Goal: Transaction & Acquisition: Purchase product/service

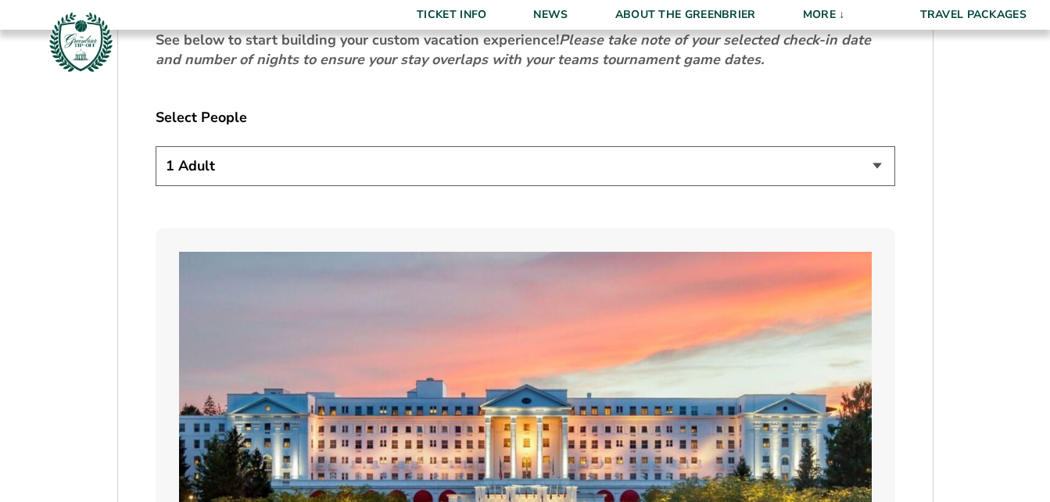
scroll to position [887, 0]
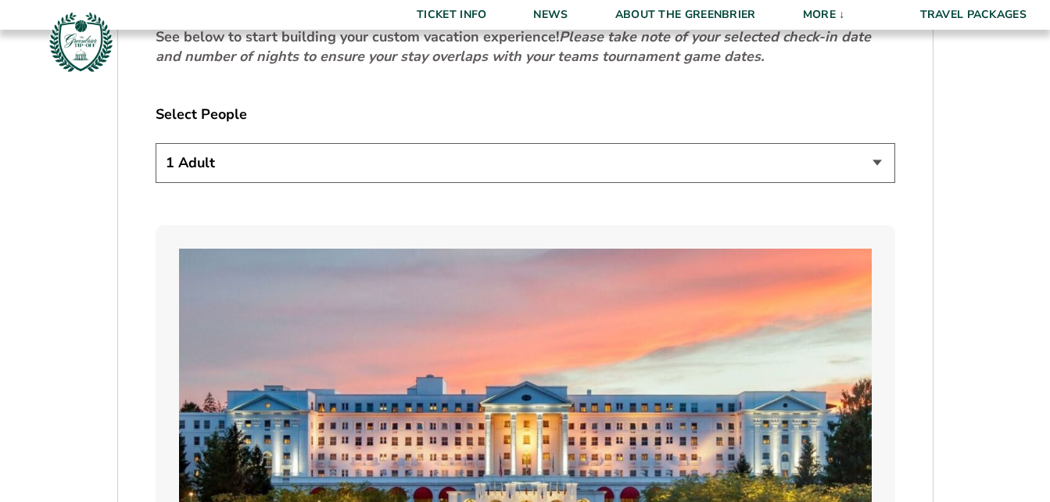
click at [870, 160] on select "1 Adult 2 Adults 3 Adults 4 Adults 2 Adults + 1 Child 2 Adults + 2 Children 2 A…" at bounding box center [526, 163] width 740 height 40
select select "2 Adults"
click at [156, 143] on select "1 Adult 2 Adults 3 Adults 4 Adults 2 Adults + 1 Child 2 Adults + 2 Children 2 A…" at bounding box center [526, 163] width 740 height 40
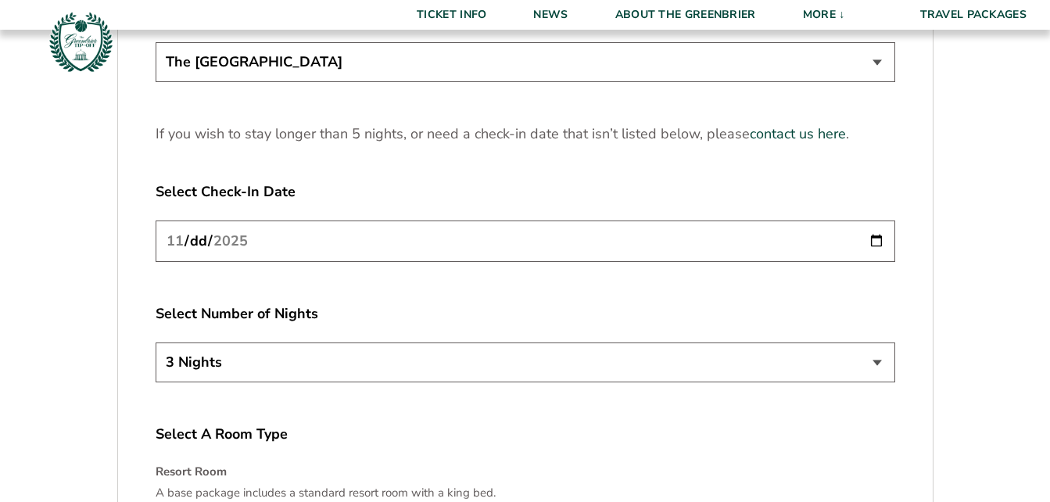
scroll to position [2046, 0]
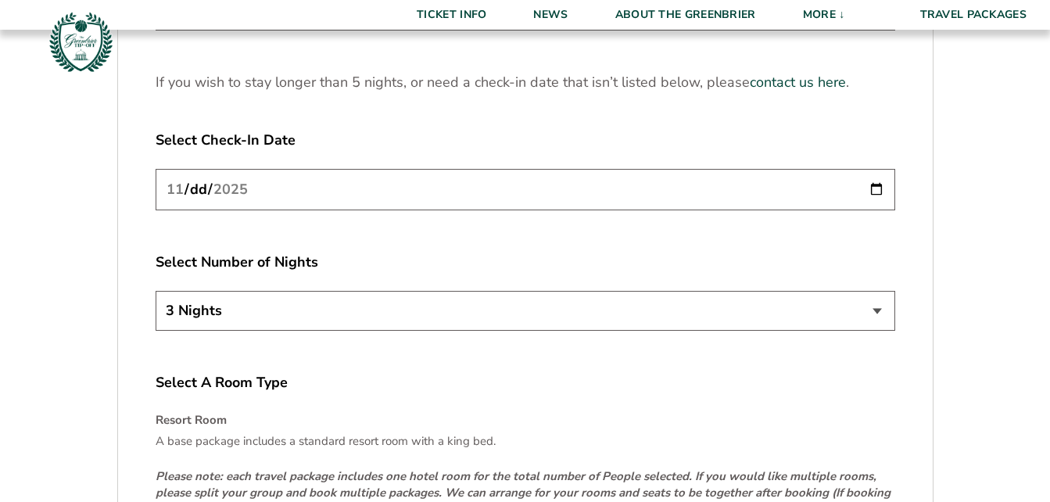
click at [871, 188] on input "[DATE]" at bounding box center [526, 189] width 740 height 41
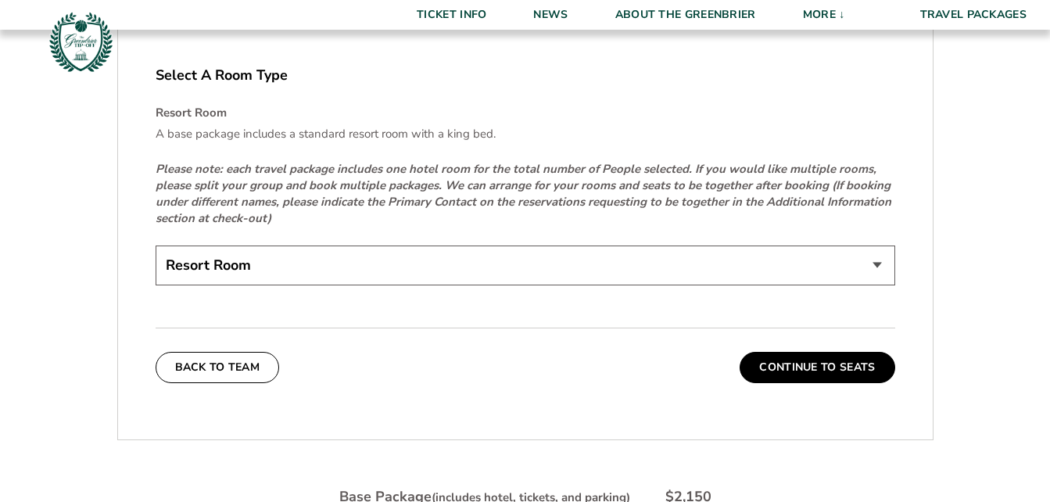
scroll to position [2359, 0]
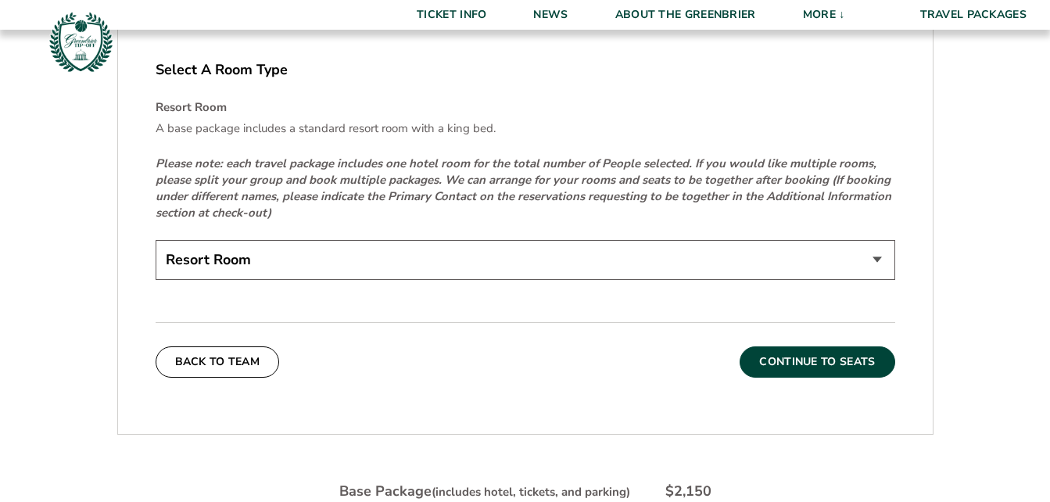
click at [838, 358] on button "Continue To Seats" at bounding box center [817, 361] width 155 height 31
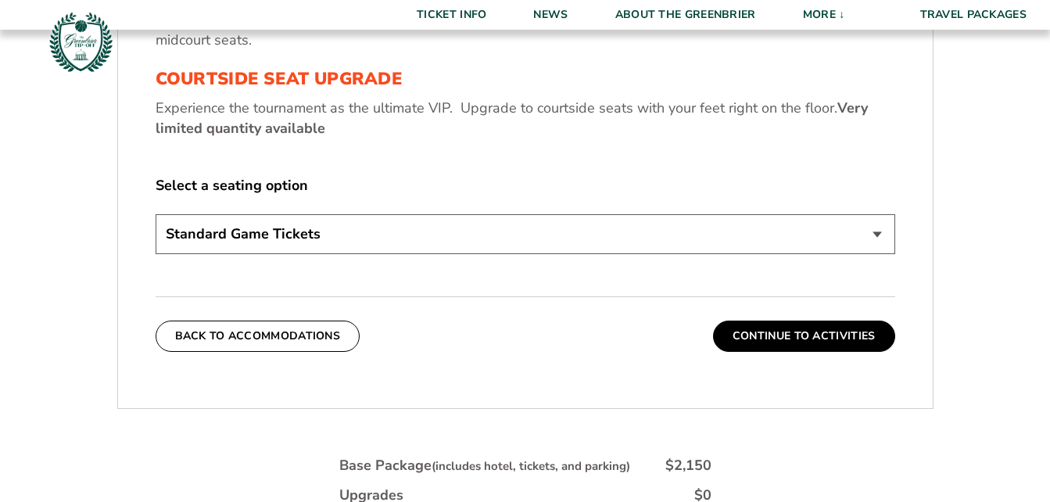
scroll to position [748, 0]
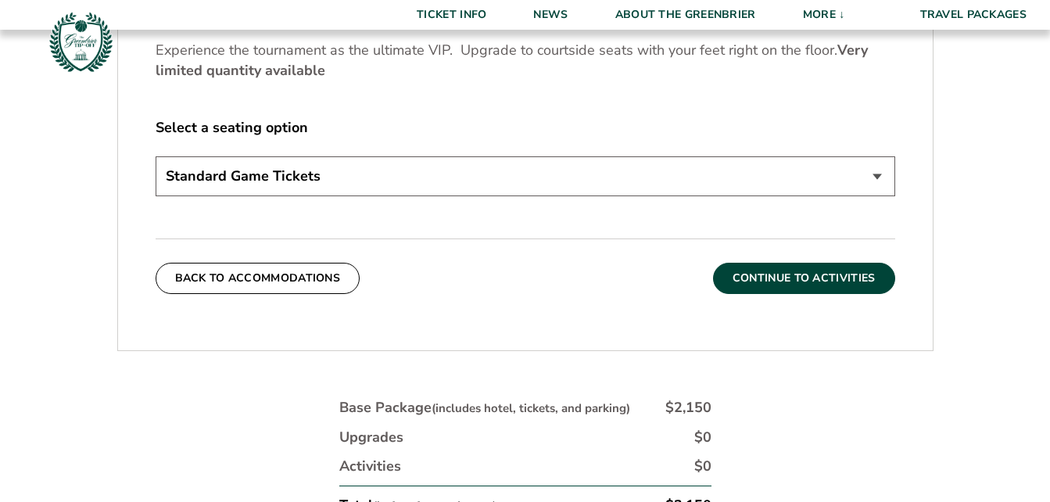
click at [827, 278] on button "Continue To Activities" at bounding box center [804, 278] width 182 height 31
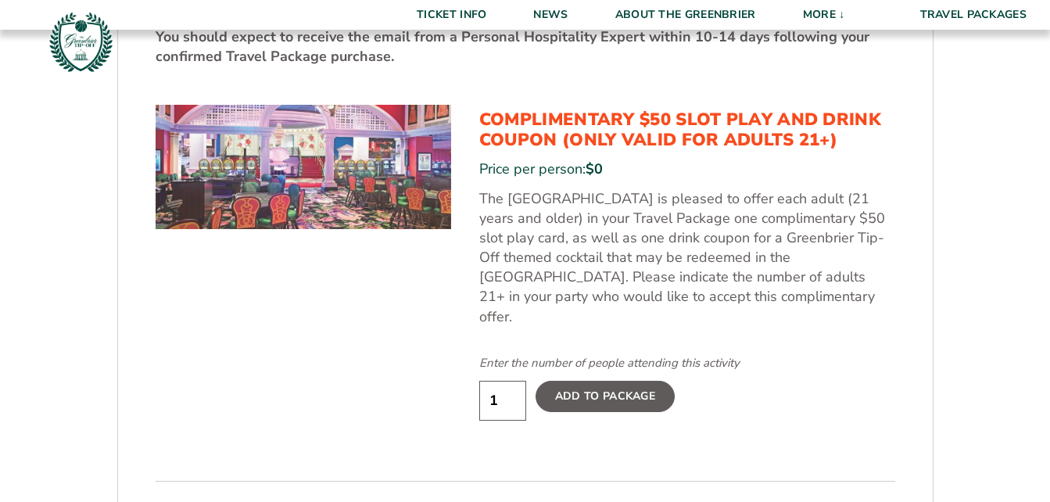
scroll to position [801, 0]
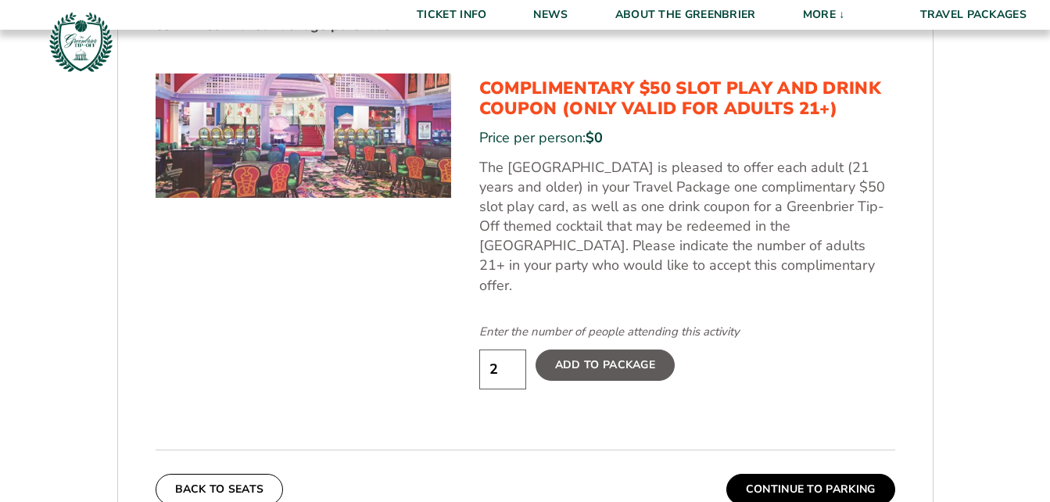
type input "2"
click at [512, 350] on input "2" at bounding box center [502, 370] width 47 height 40
click at [607, 350] on label "Add To Package" at bounding box center [605, 365] width 139 height 31
click at [0, 0] on input "Add To Package" at bounding box center [0, 0] width 0 height 0
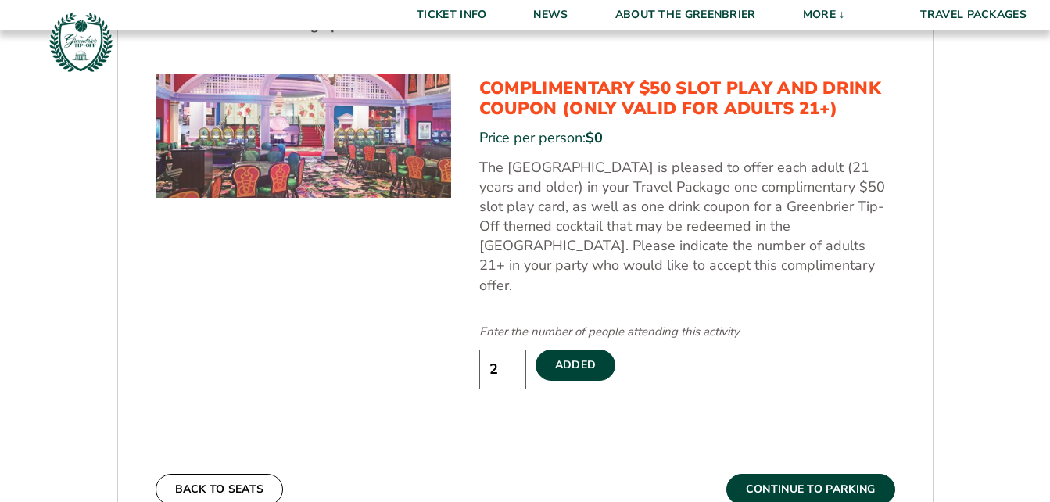
click at [816, 475] on button "Continue To Parking" at bounding box center [811, 489] width 169 height 31
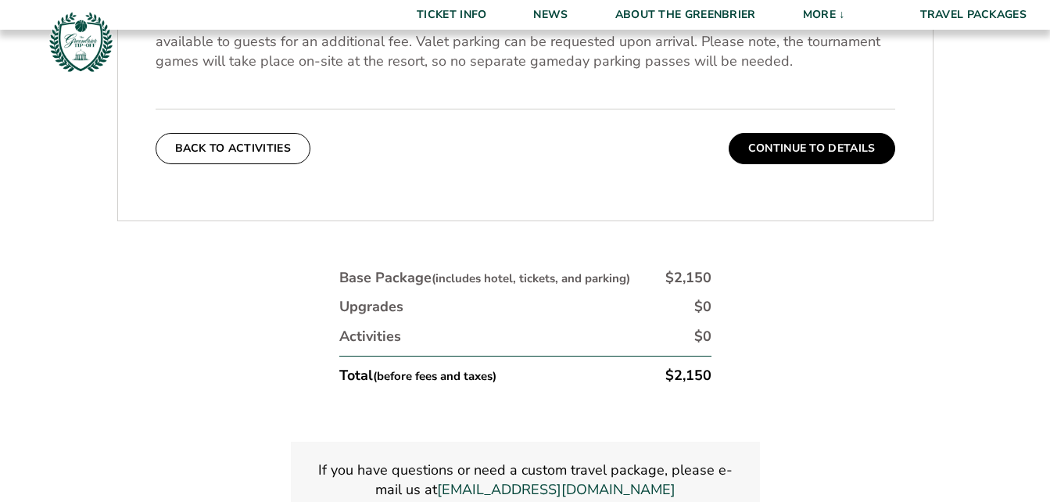
scroll to position [601, 0]
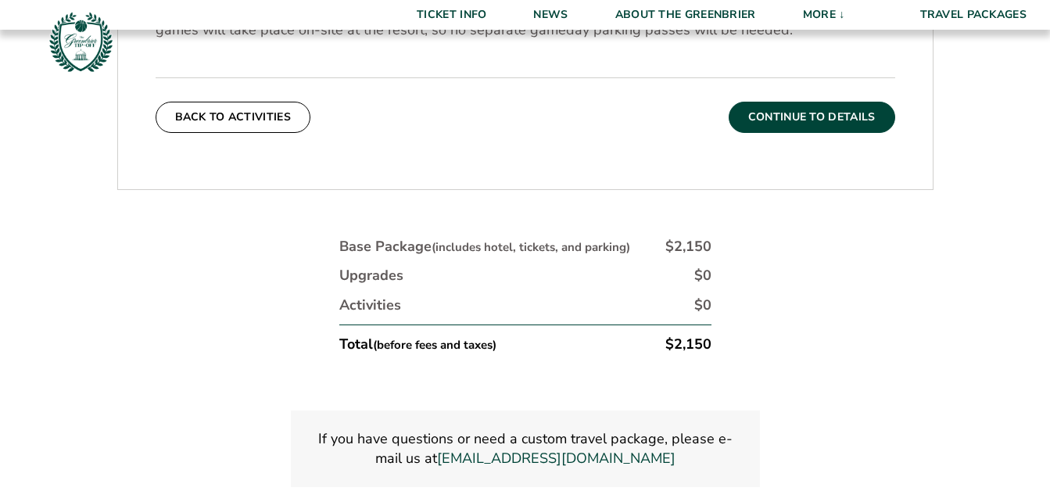
click at [780, 110] on button "Continue To Details" at bounding box center [812, 117] width 167 height 31
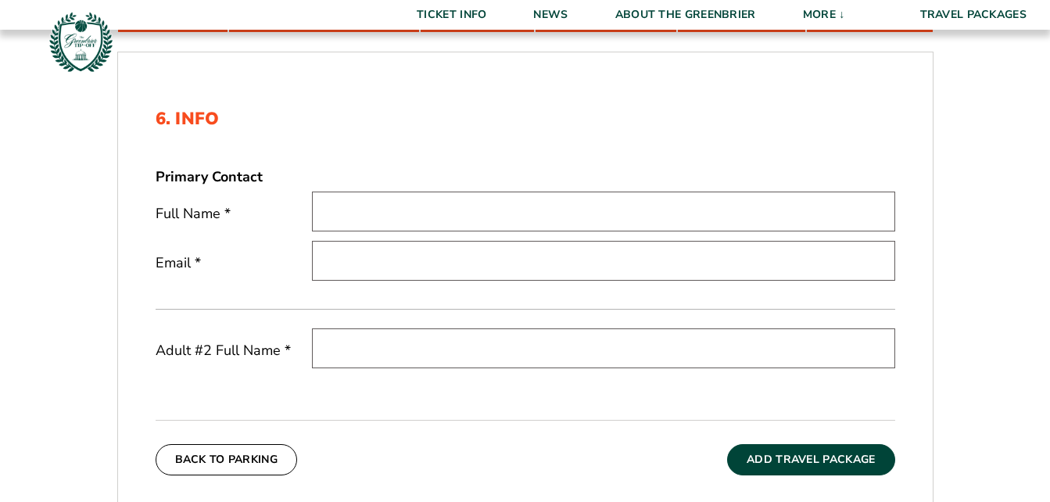
scroll to position [456, 0]
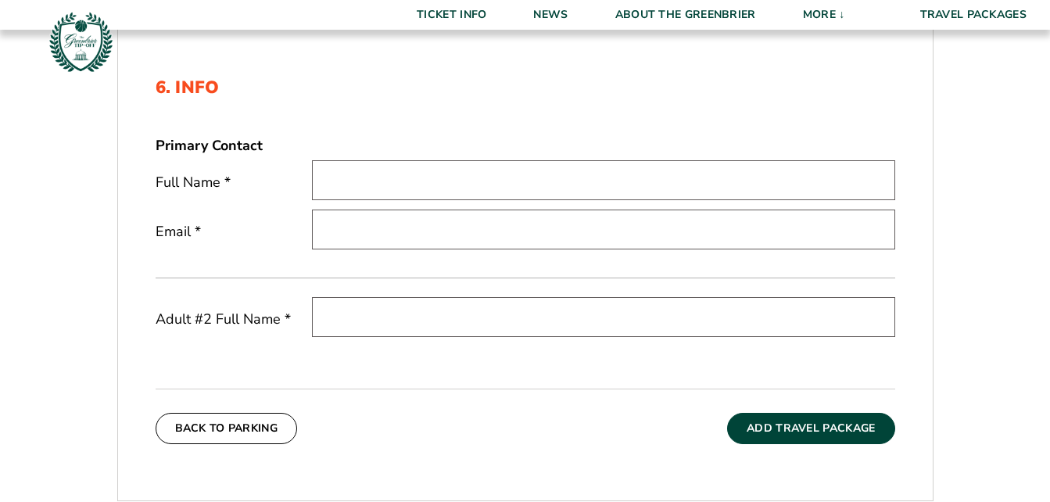
click at [362, 176] on input "text" at bounding box center [603, 180] width 583 height 40
type input "[PERSON_NAME]"
click at [361, 223] on input "email" at bounding box center [603, 230] width 583 height 40
type input "[EMAIL_ADDRESS][DOMAIN_NAME]"
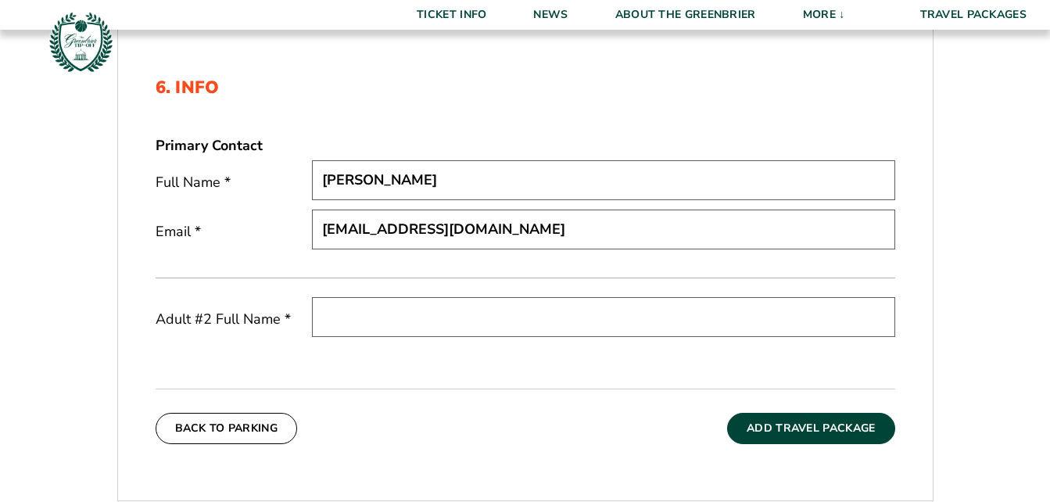
click at [356, 320] on input "text" at bounding box center [603, 317] width 583 height 40
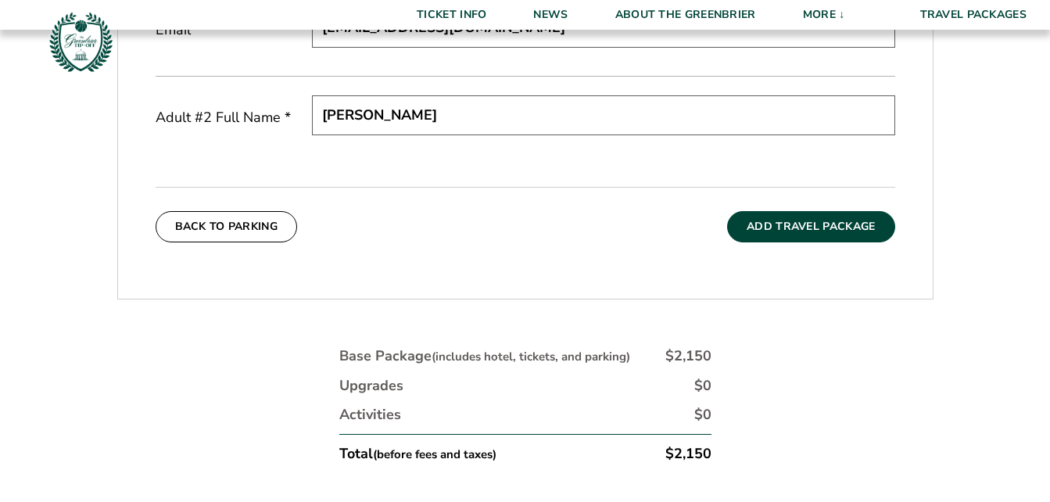
scroll to position [647, 0]
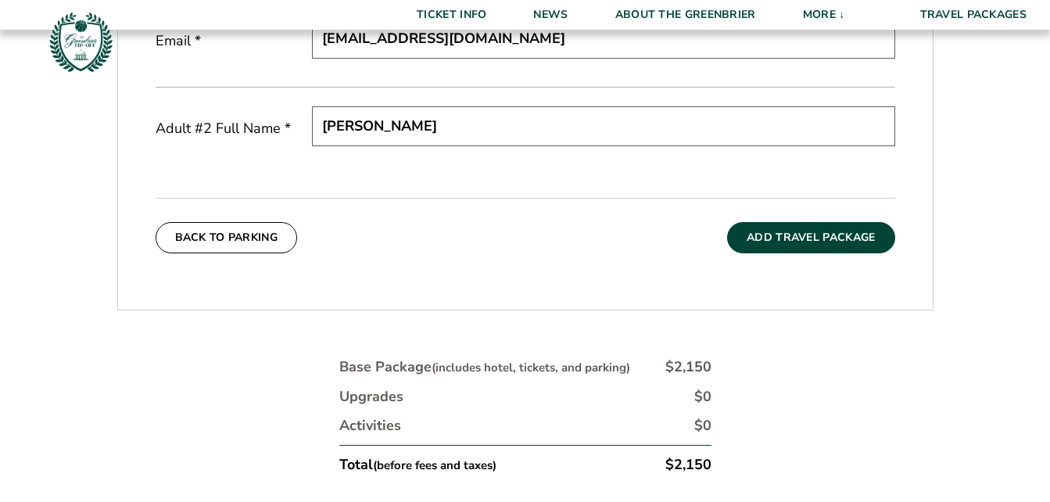
type input "[PERSON_NAME]"
click at [824, 231] on button "Add Travel Package" at bounding box center [810, 237] width 167 height 31
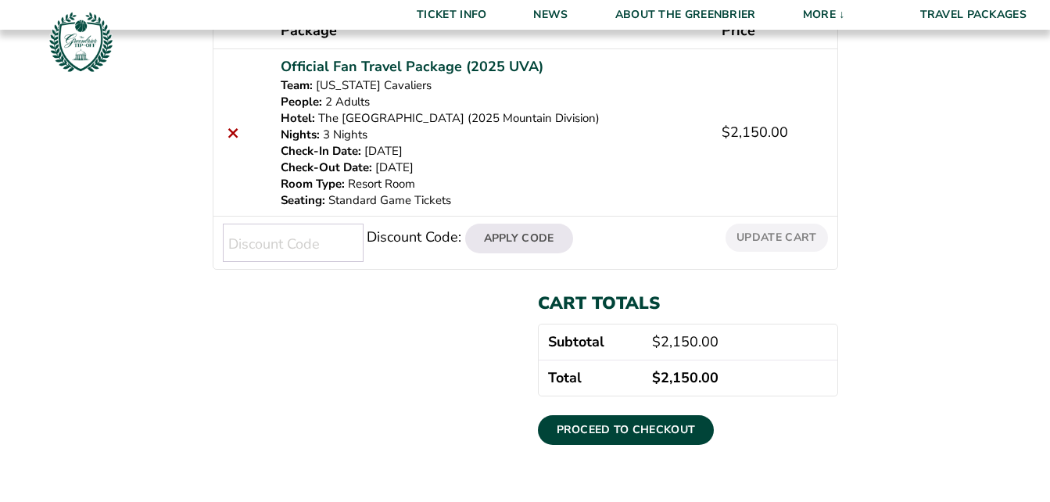
scroll to position [313, 0]
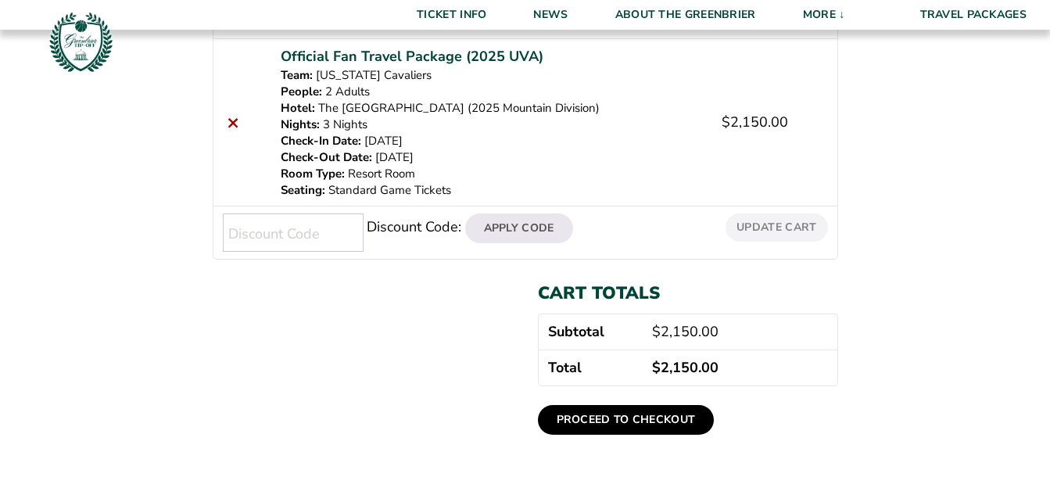
click at [618, 422] on link "Proceed to checkout" at bounding box center [626, 420] width 177 height 30
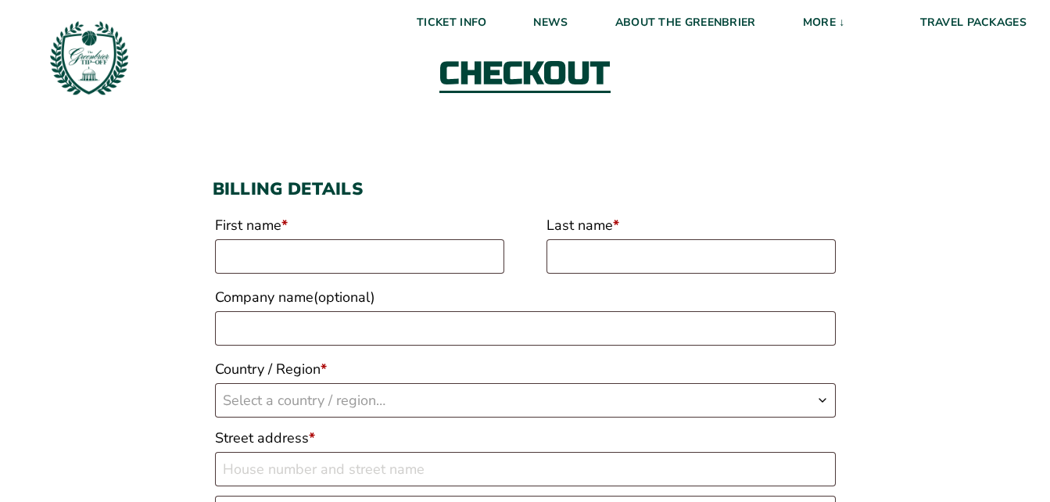
scroll to position [20, 0]
